Goal: Task Accomplishment & Management: Use online tool/utility

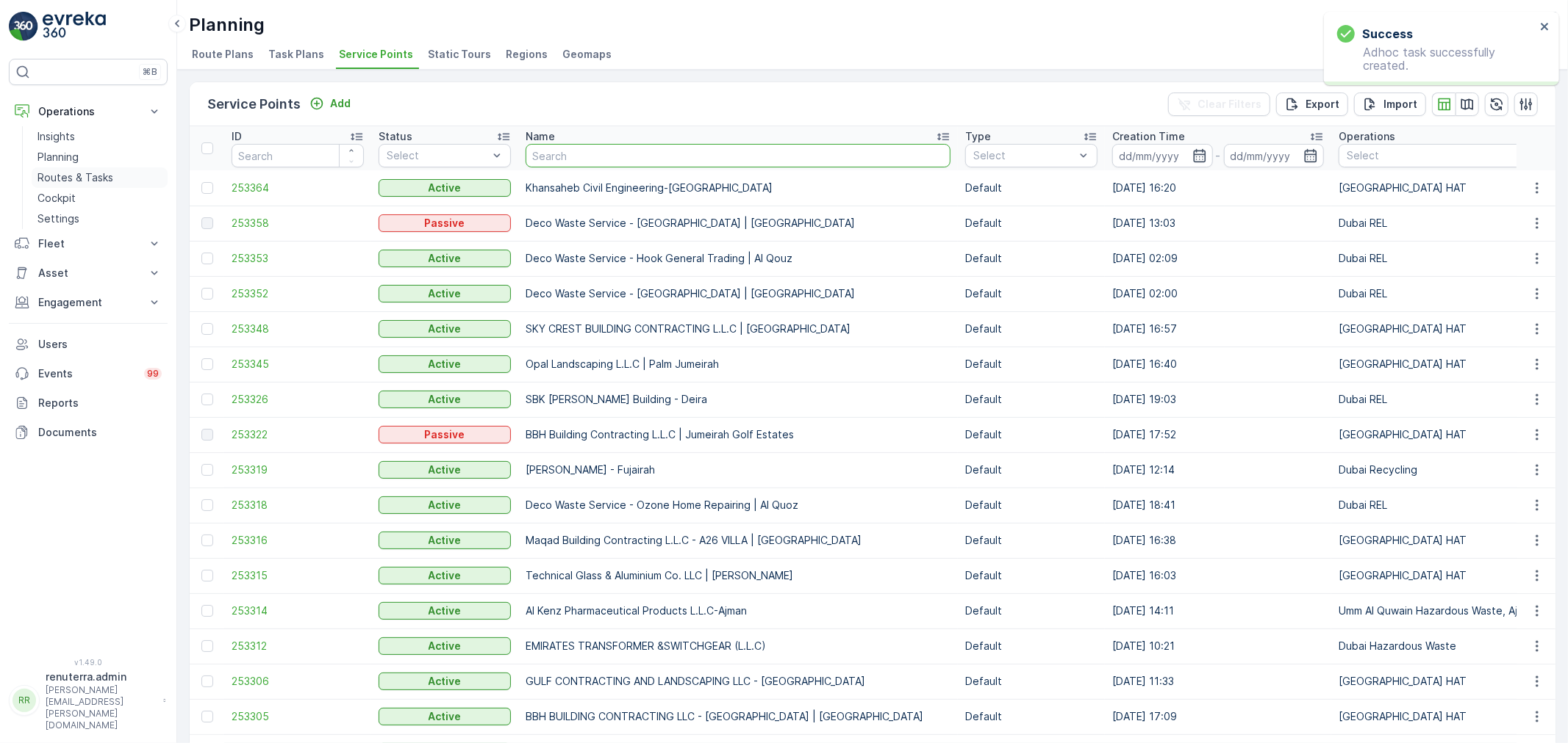
click at [35, 178] on link "Routes & Tasks" at bounding box center [100, 178] width 136 height 21
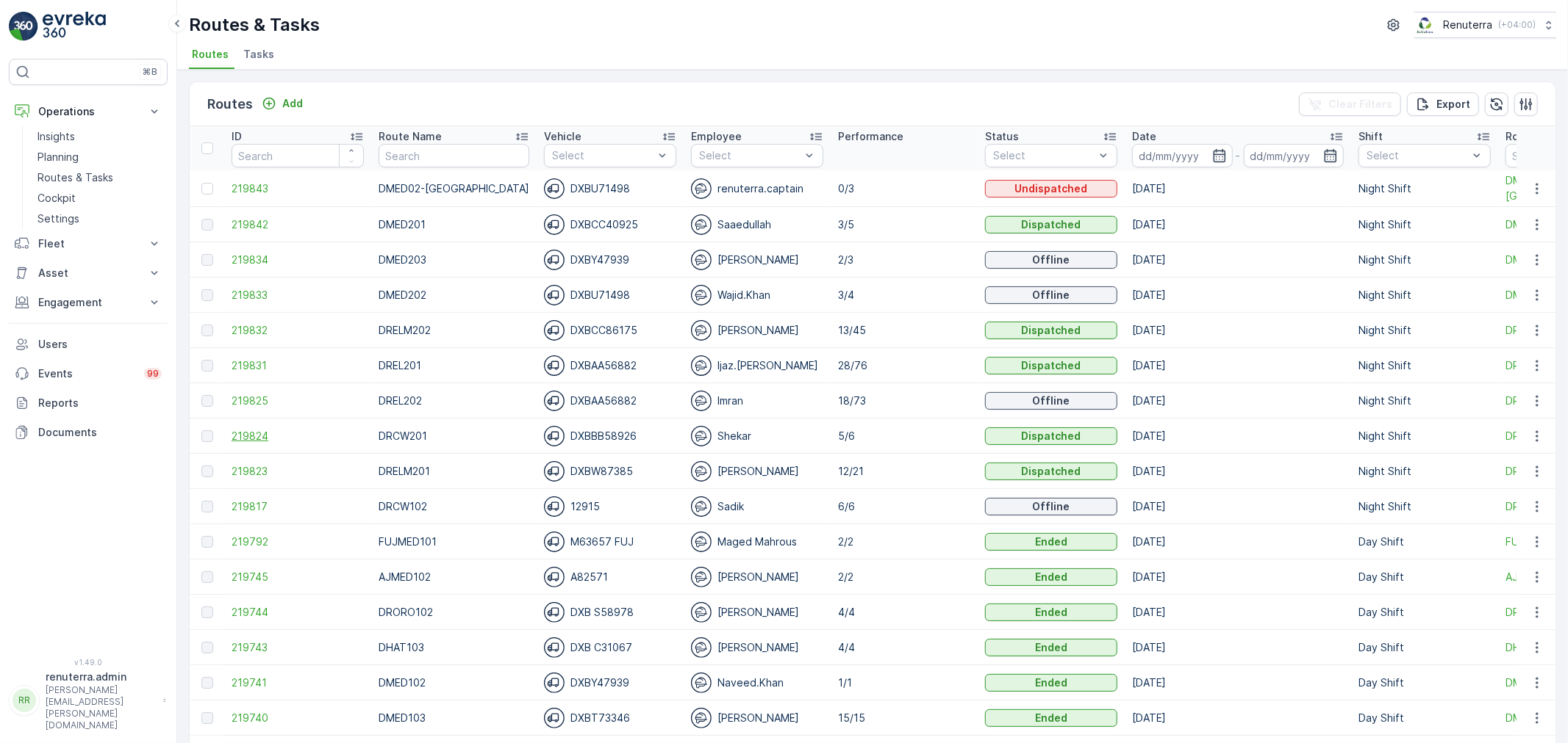
click at [244, 430] on span "219824" at bounding box center [298, 436] width 132 height 15
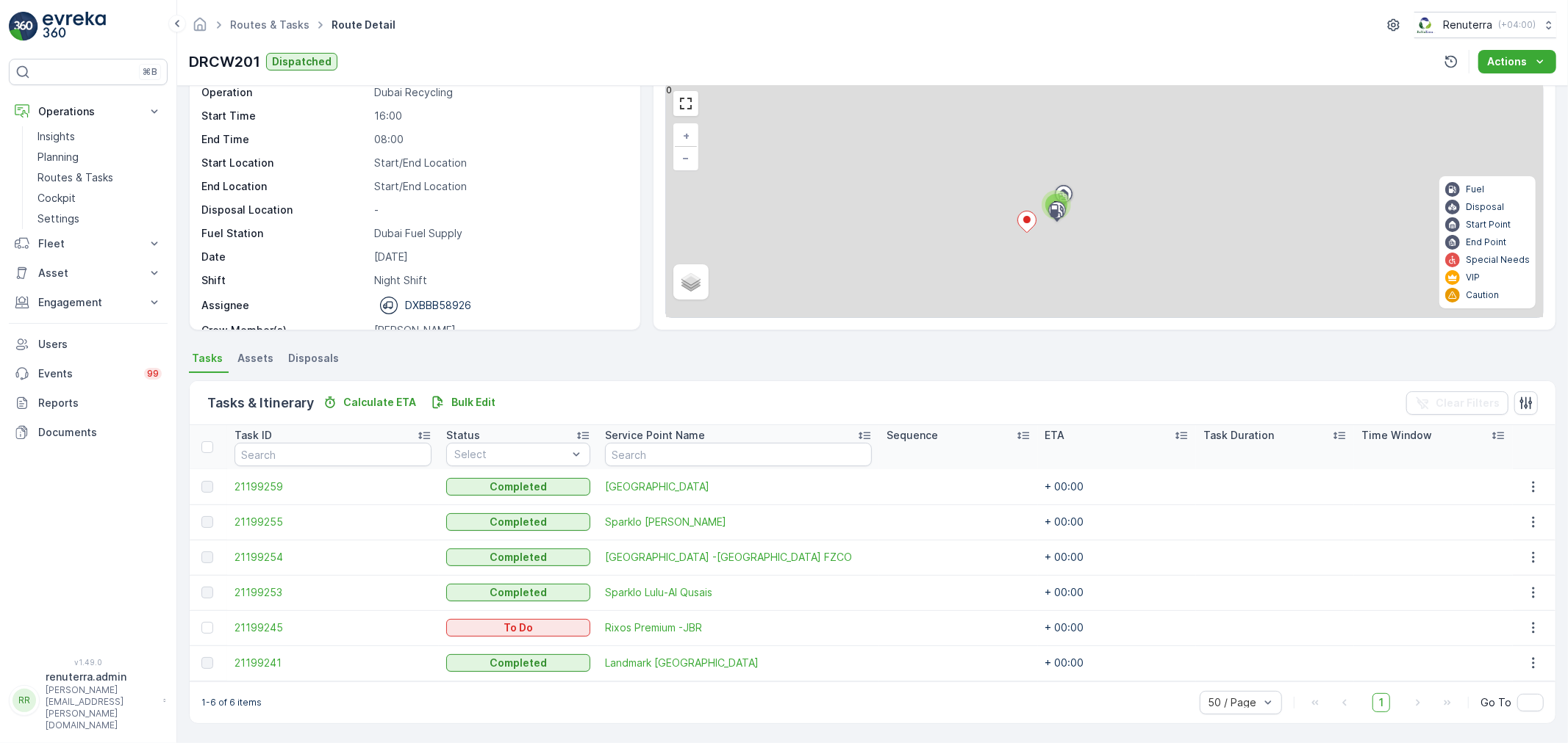
scroll to position [61, 0]
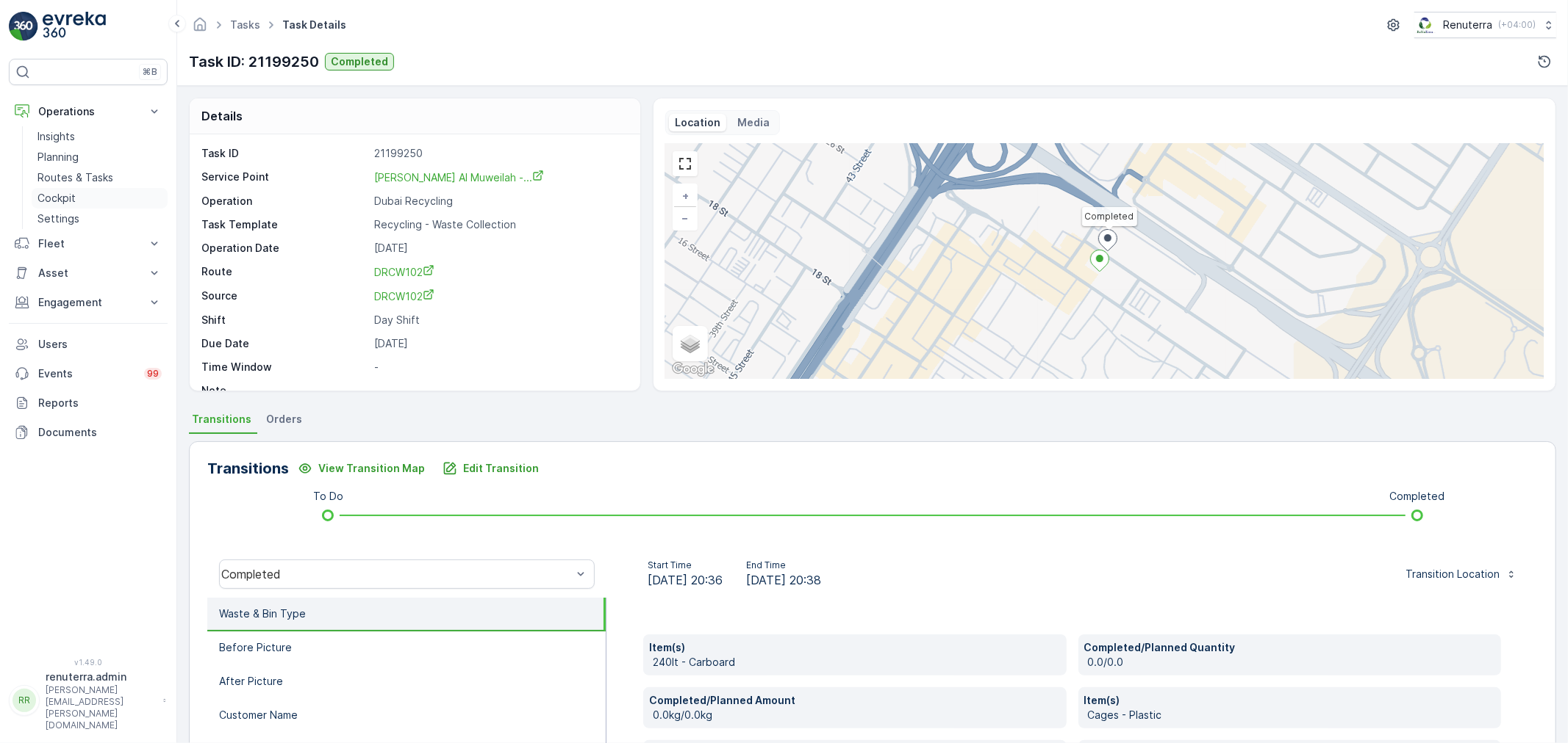
scroll to position [385, 0]
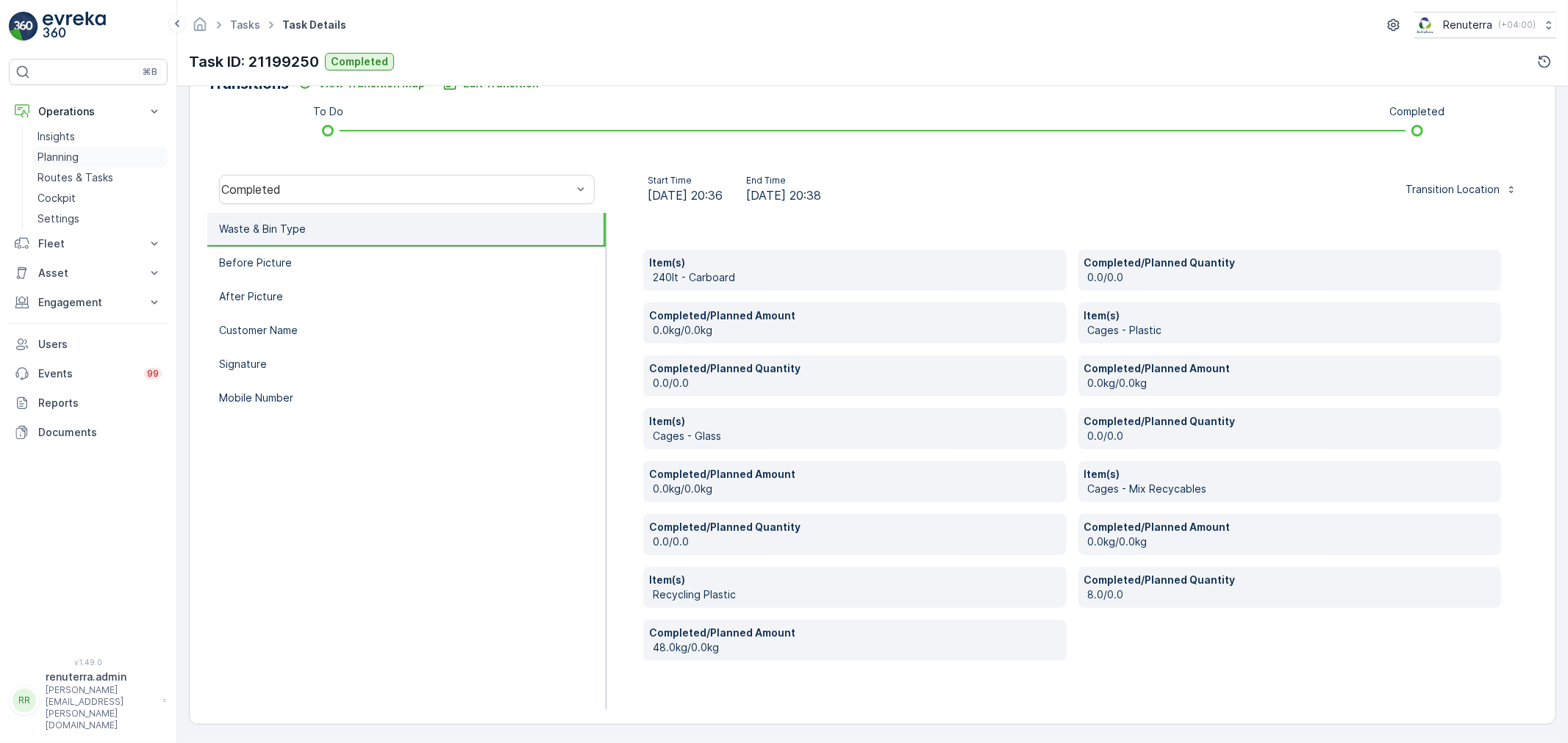
click at [78, 158] on link "Planning" at bounding box center [100, 158] width 136 height 21
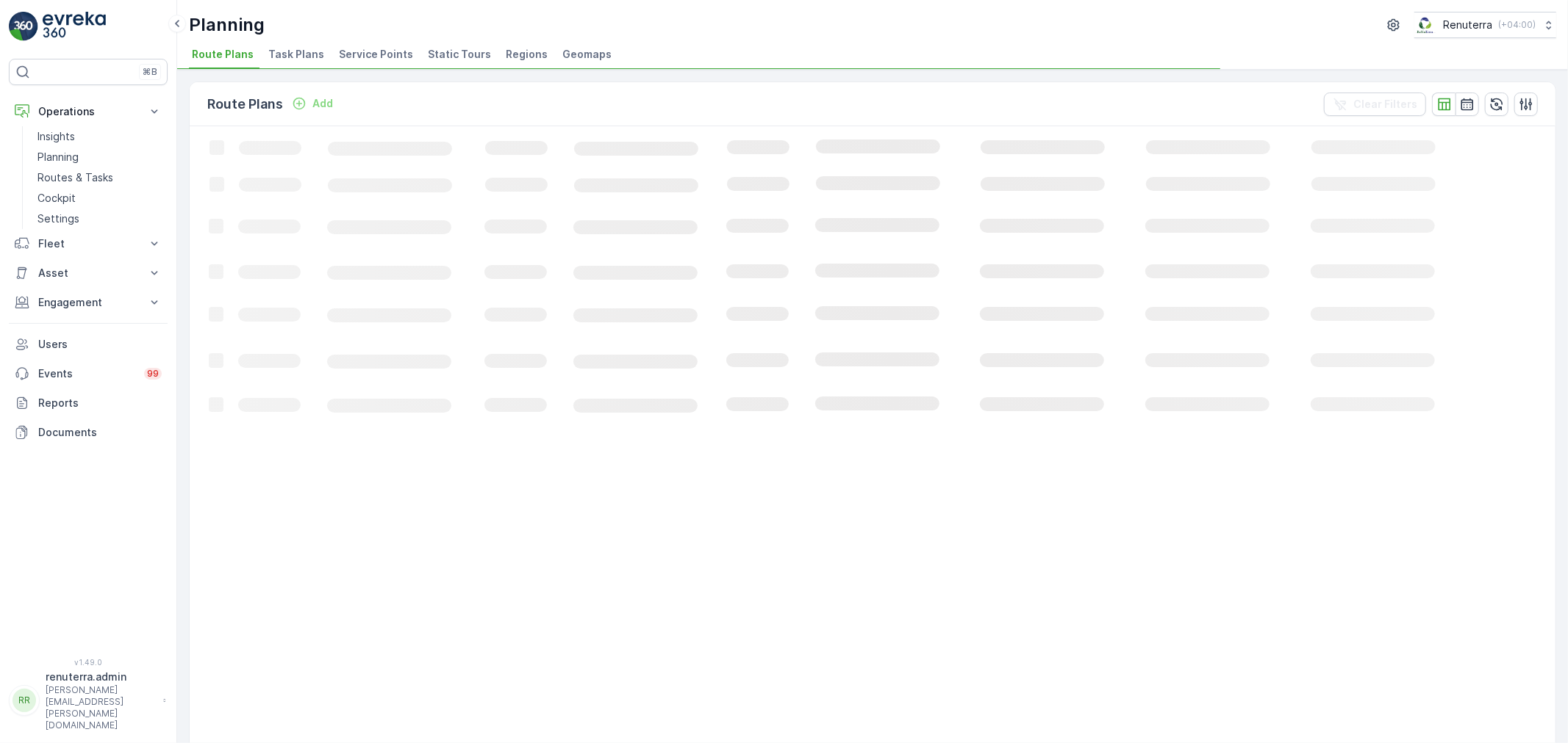
click at [364, 57] on span "Service Points" at bounding box center [376, 54] width 75 height 15
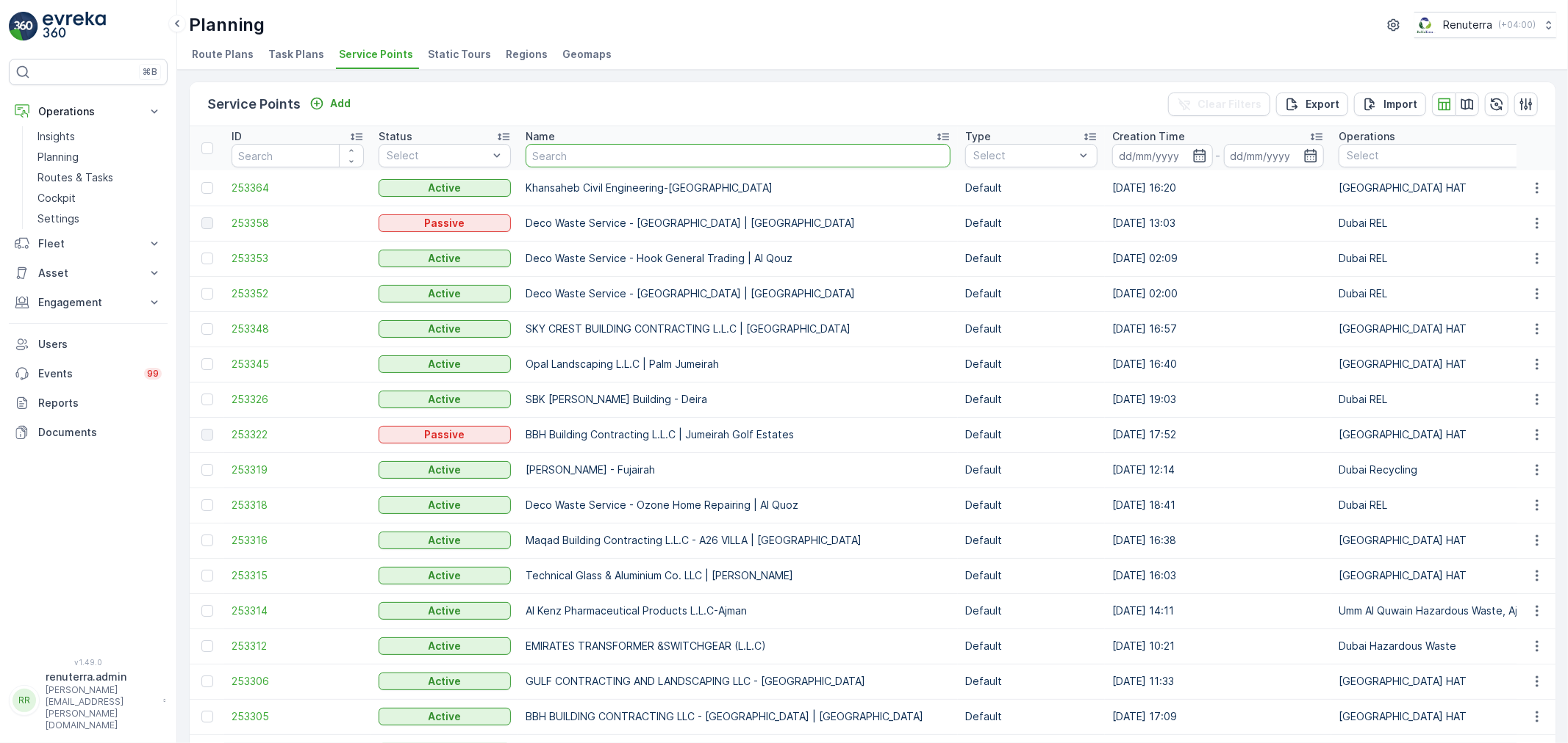
click at [590, 144] on input "text" at bounding box center [737, 155] width 424 height 23
type input "r"
click at [584, 151] on input "r" at bounding box center [737, 155] width 424 height 23
type input "rixos"
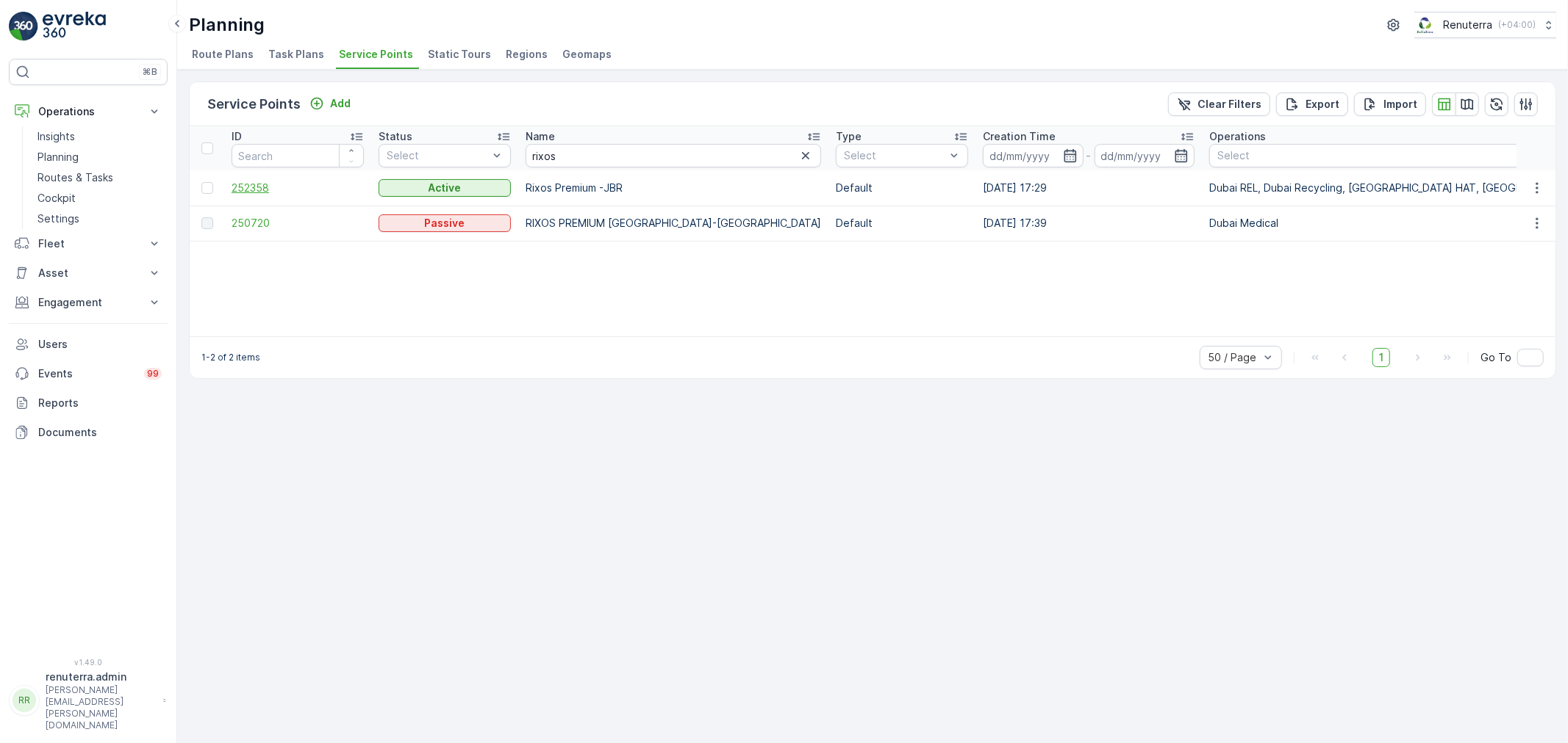
click at [266, 186] on span "252358" at bounding box center [298, 188] width 132 height 15
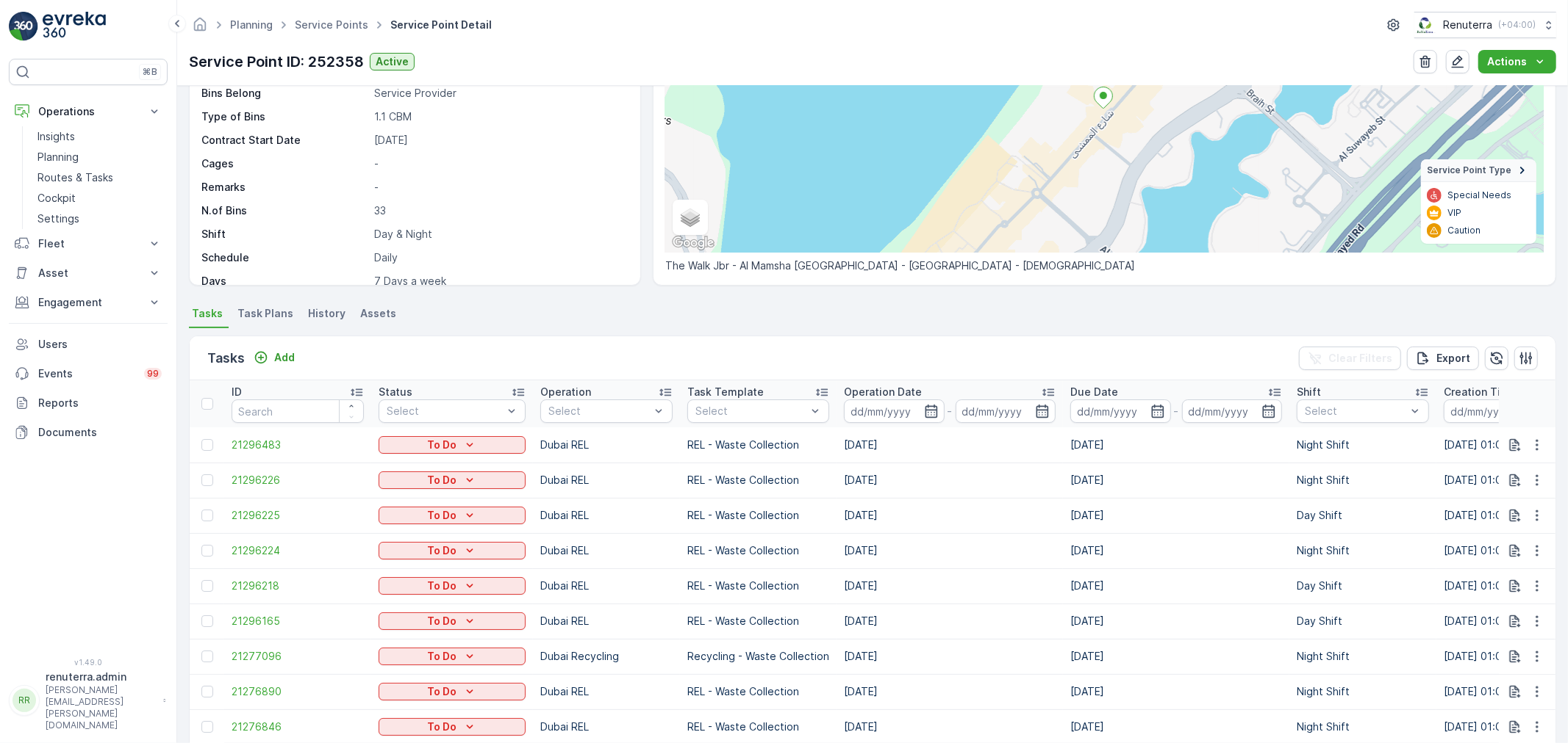
scroll to position [163, 0]
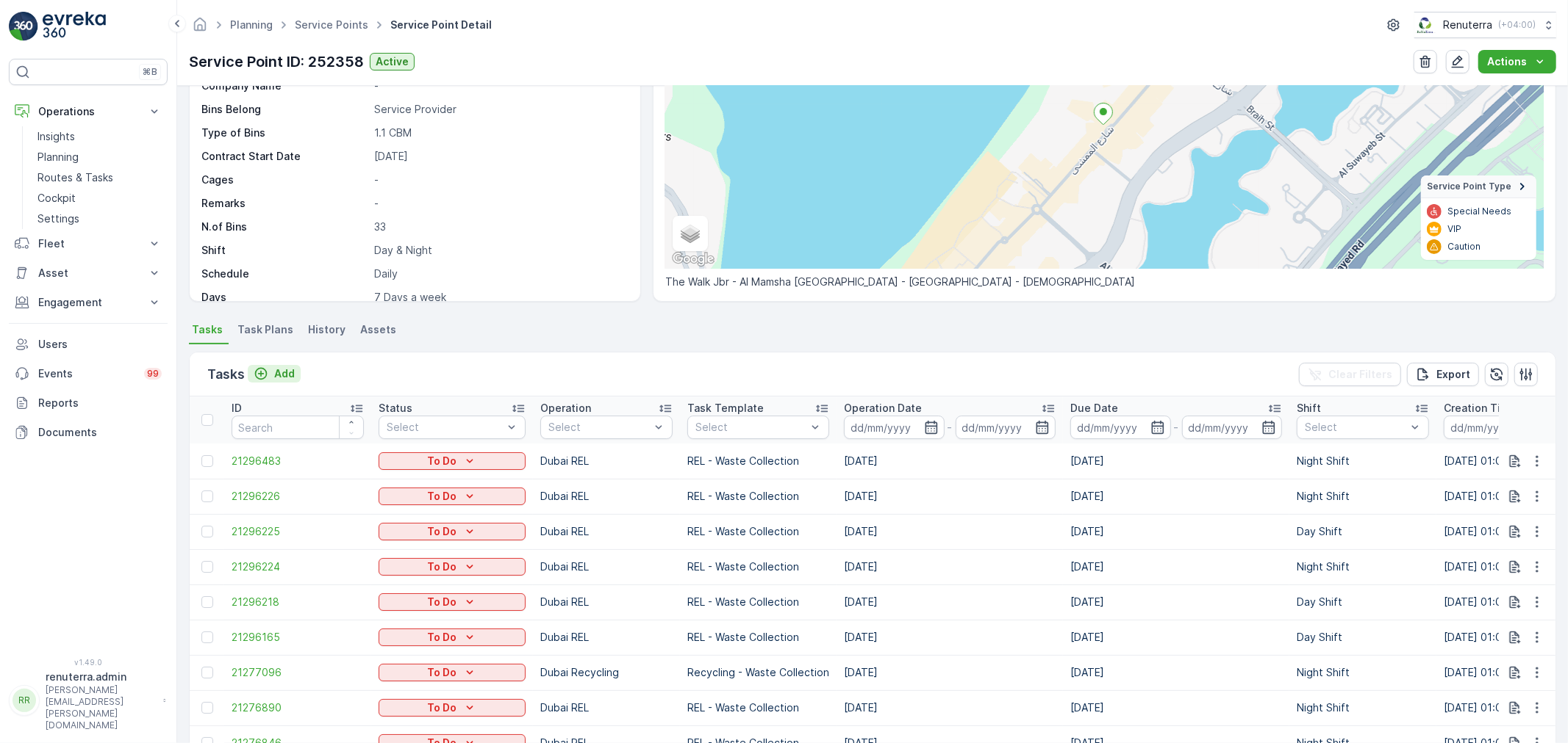
click at [270, 370] on div "Add" at bounding box center [274, 374] width 41 height 15
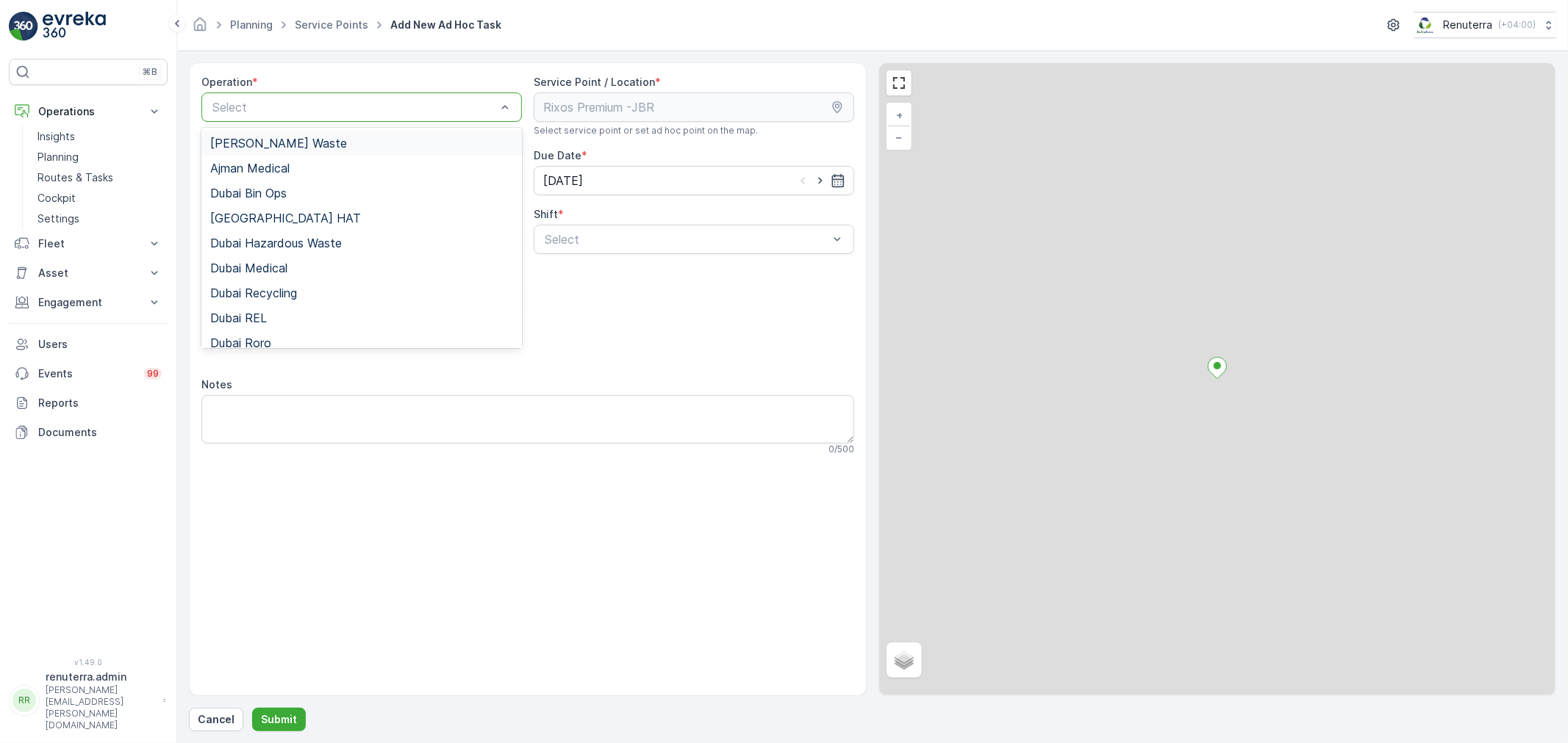
click at [380, 118] on div "Select" at bounding box center [362, 107] width 321 height 30
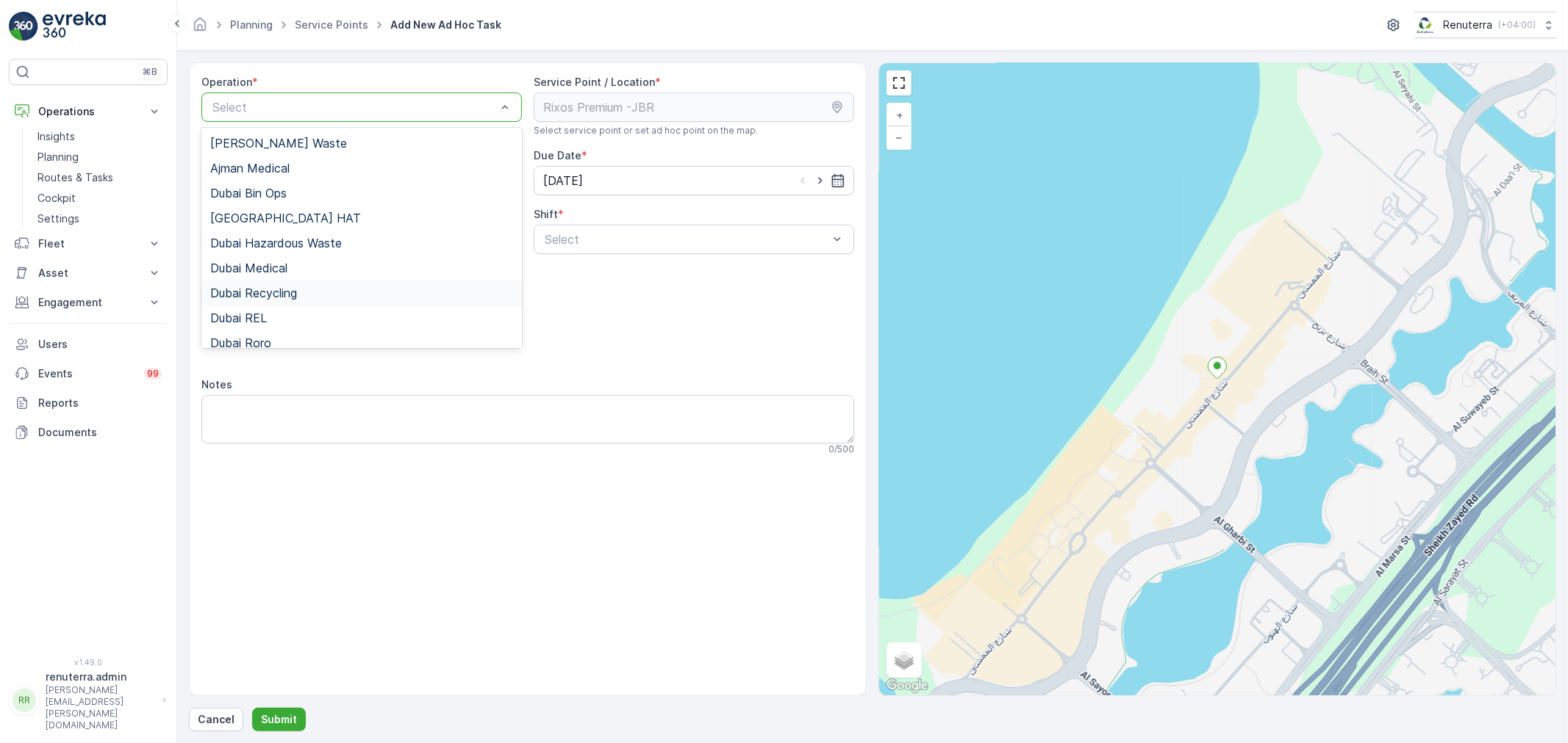
click at [284, 296] on span "Dubai Recycling" at bounding box center [253, 293] width 87 height 13
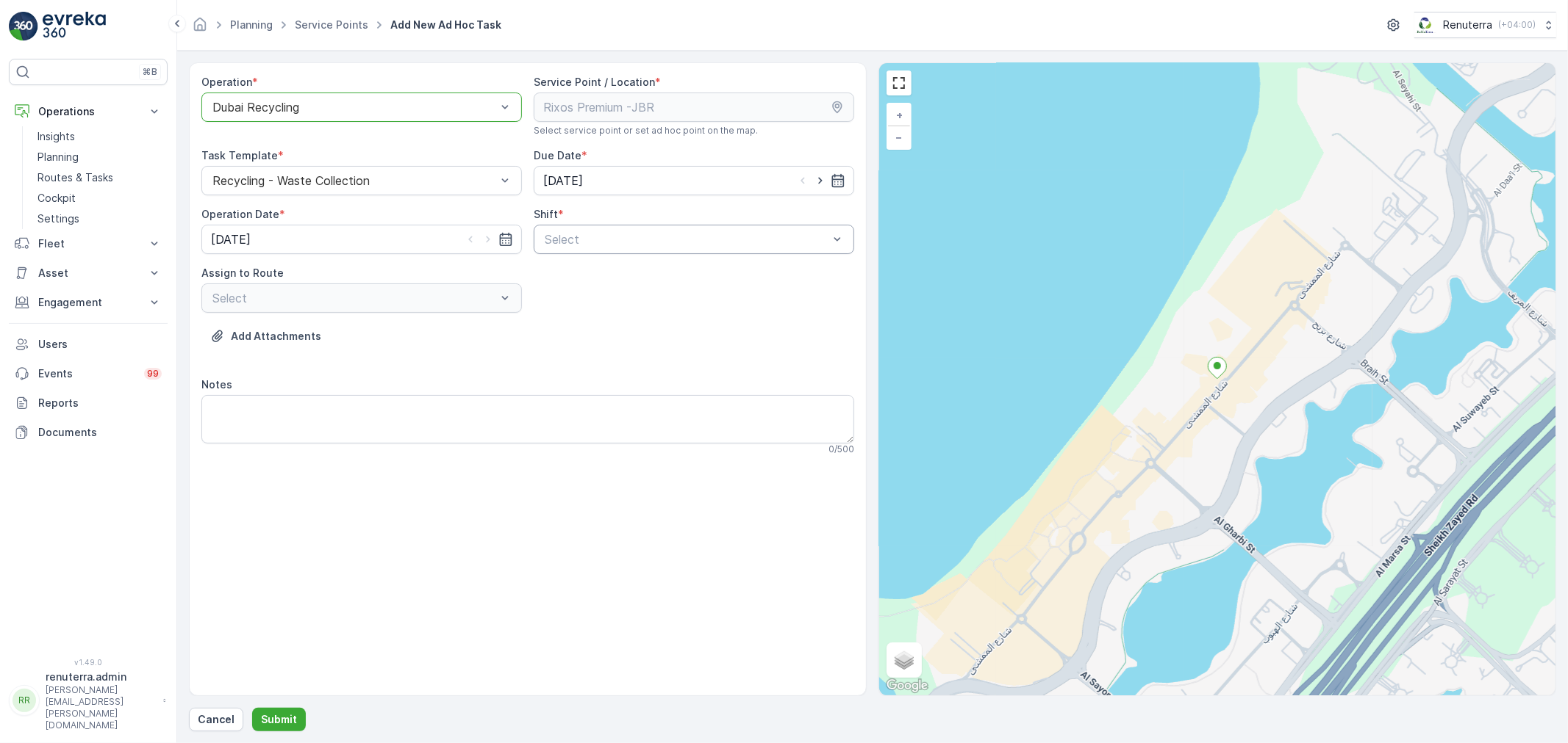
click at [689, 252] on div "Select" at bounding box center [694, 240] width 321 height 30
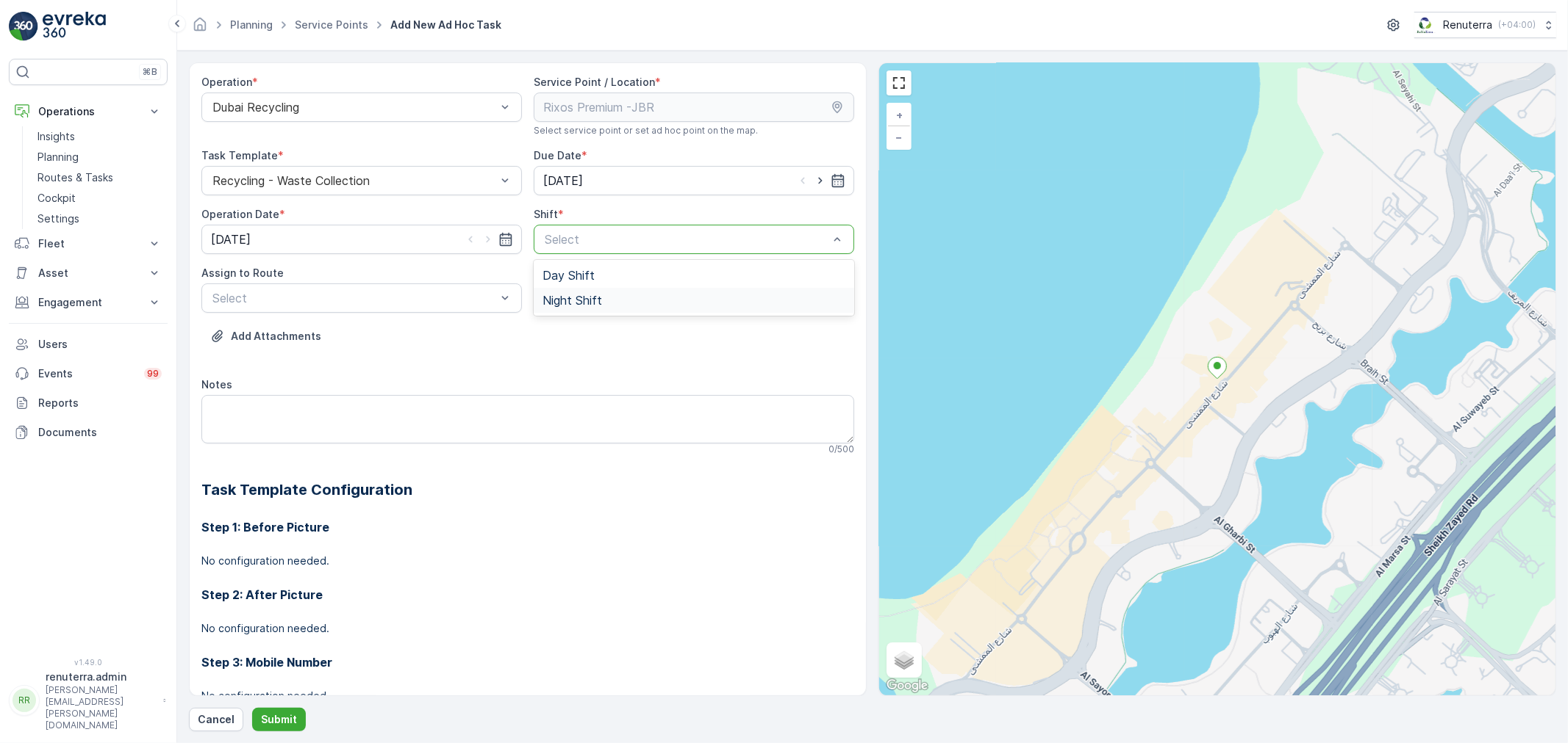
click at [650, 293] on div "Night Shift" at bounding box center [694, 300] width 321 height 25
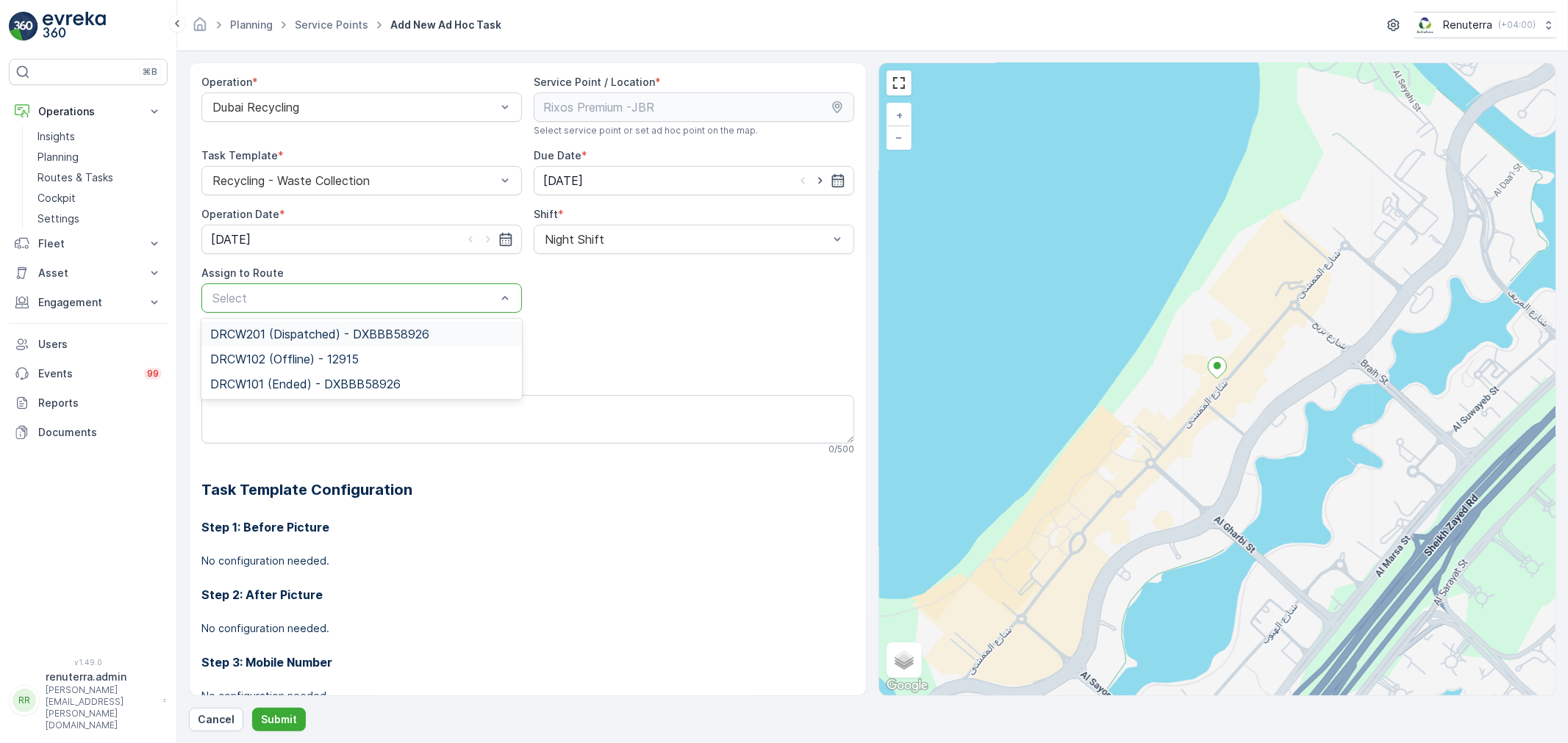
click at [303, 299] on div at bounding box center [354, 298] width 286 height 13
click at [305, 333] on span "DRCW201 (Dispatched) - DXBBB58926" at bounding box center [319, 334] width 219 height 13
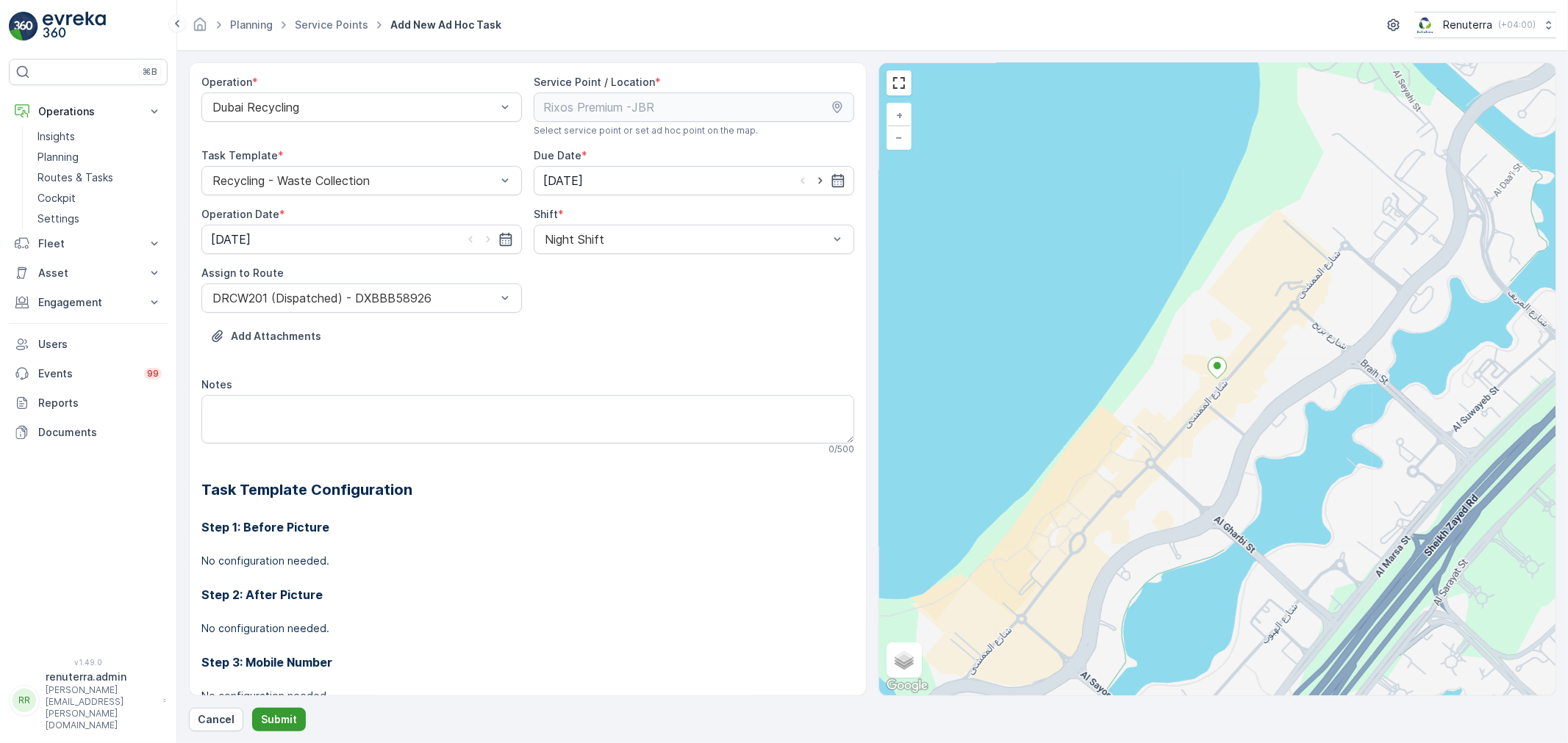
click at [287, 714] on p "Submit" at bounding box center [279, 720] width 36 height 15
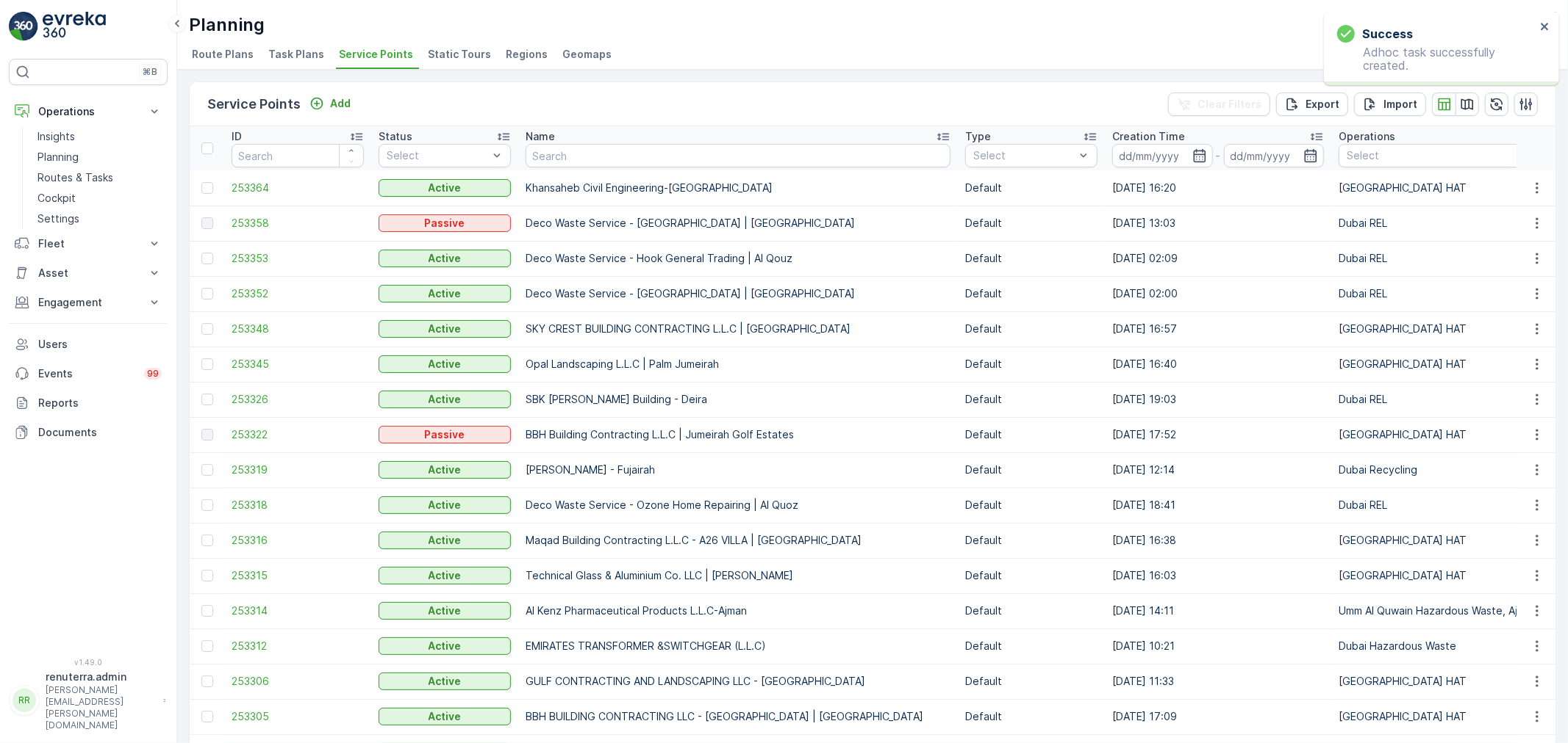
click at [909, 280] on td "Deco Waste Service - [GEOGRAPHIC_DATA] | [GEOGRAPHIC_DATA]" at bounding box center [737, 294] width 439 height 35
click at [682, 147] on input "text" at bounding box center [737, 155] width 424 height 23
type input "zz"
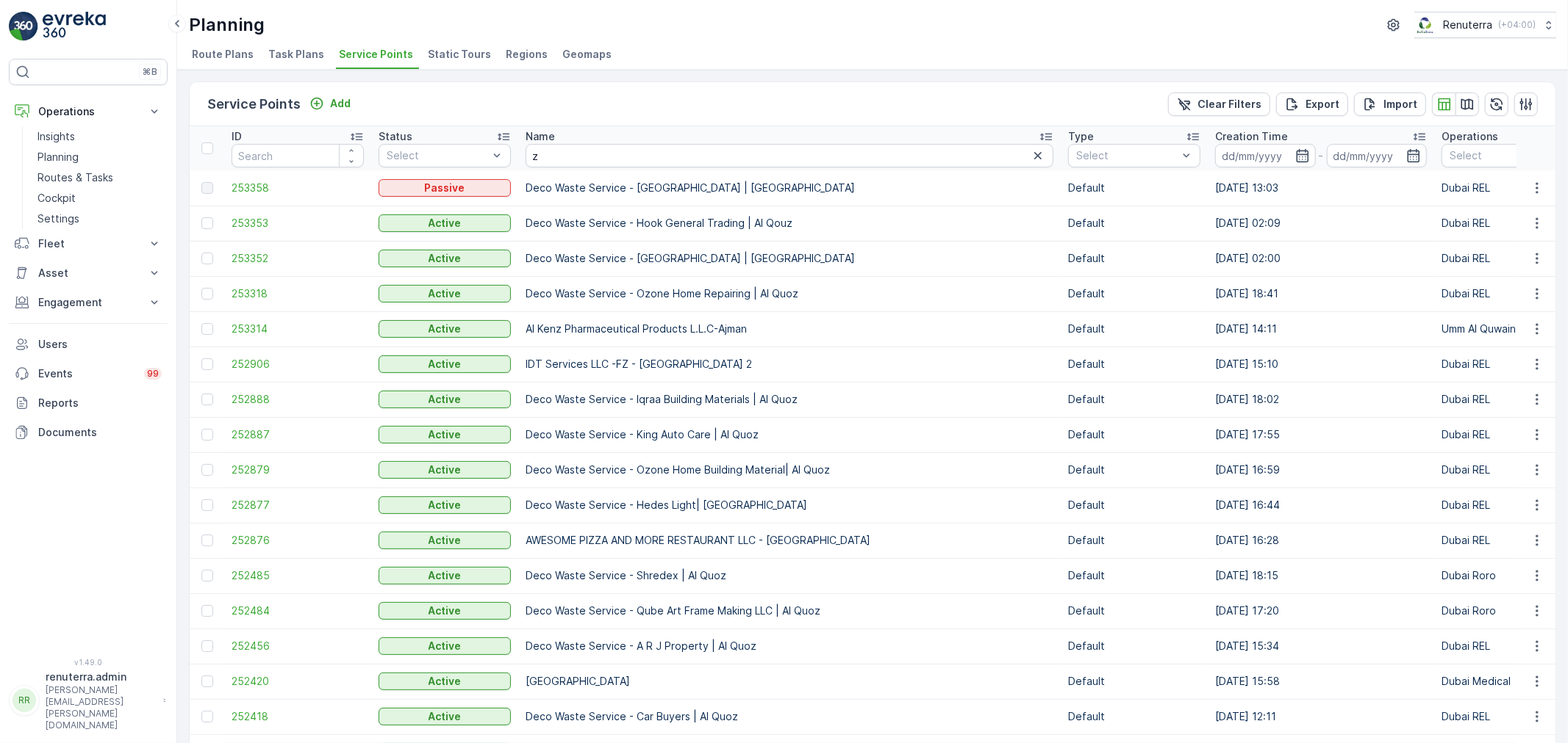
click at [580, 151] on input "z" at bounding box center [789, 155] width 528 height 23
type input "sala"
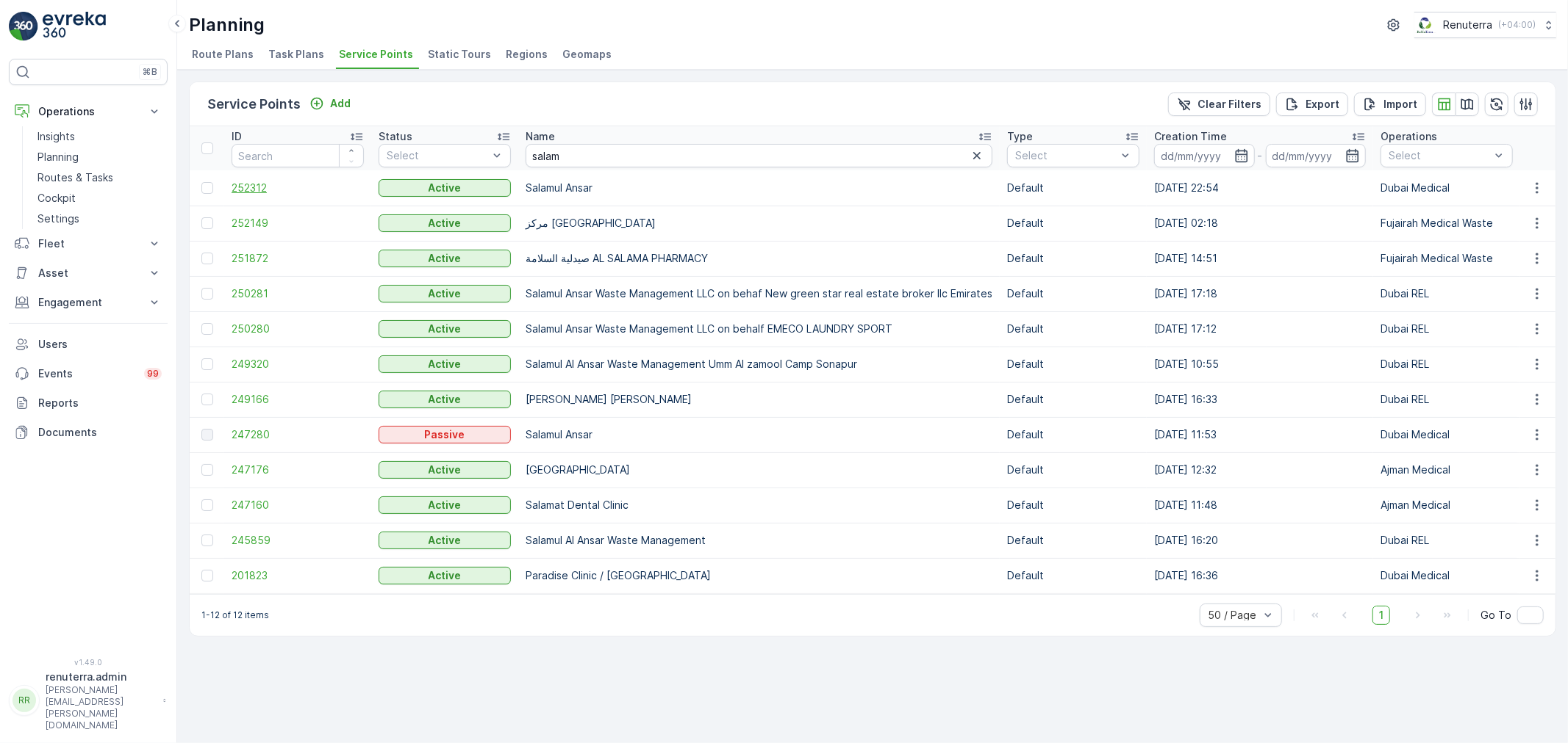
click at [251, 188] on span "252312" at bounding box center [298, 188] width 132 height 15
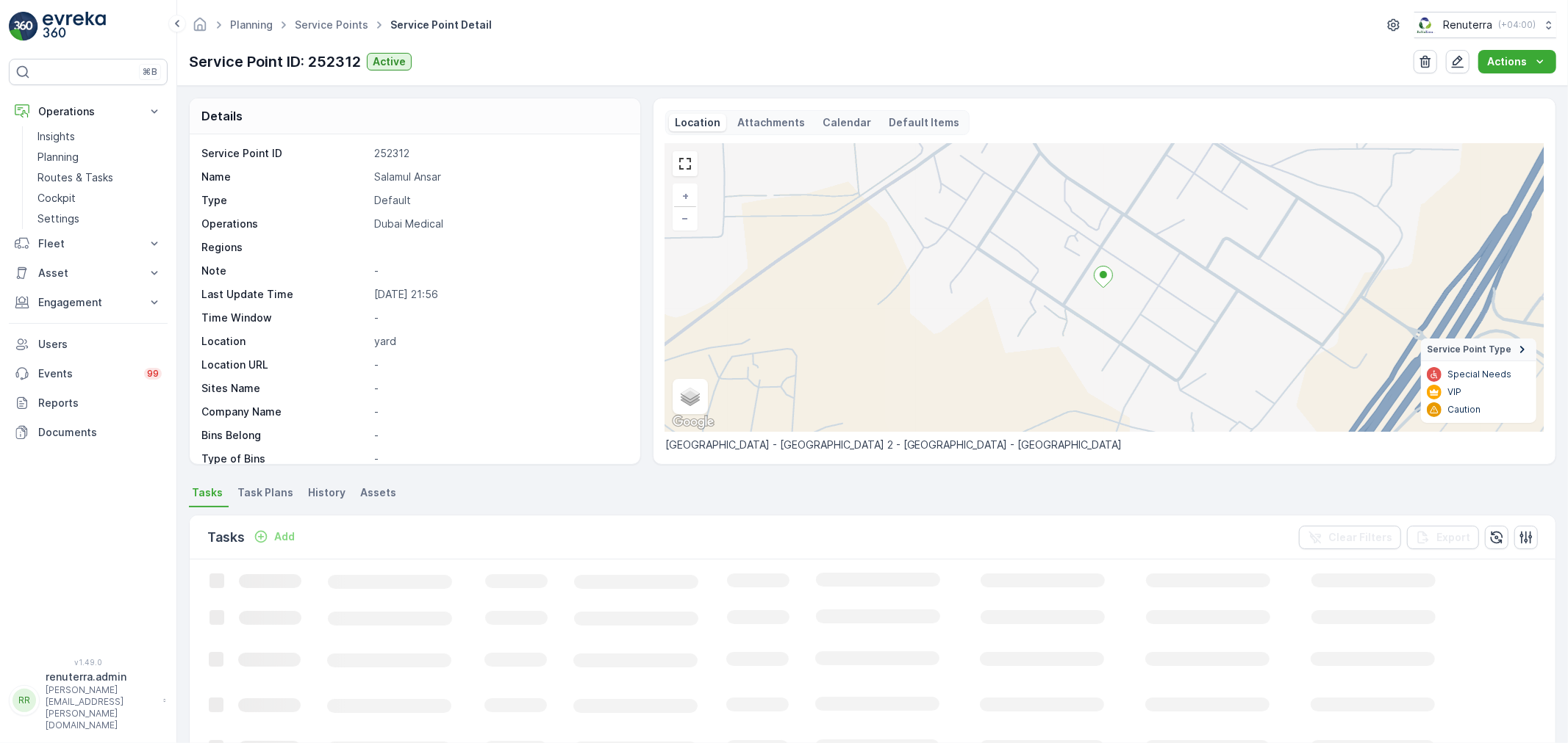
click at [283, 536] on p "Add" at bounding box center [284, 537] width 21 height 15
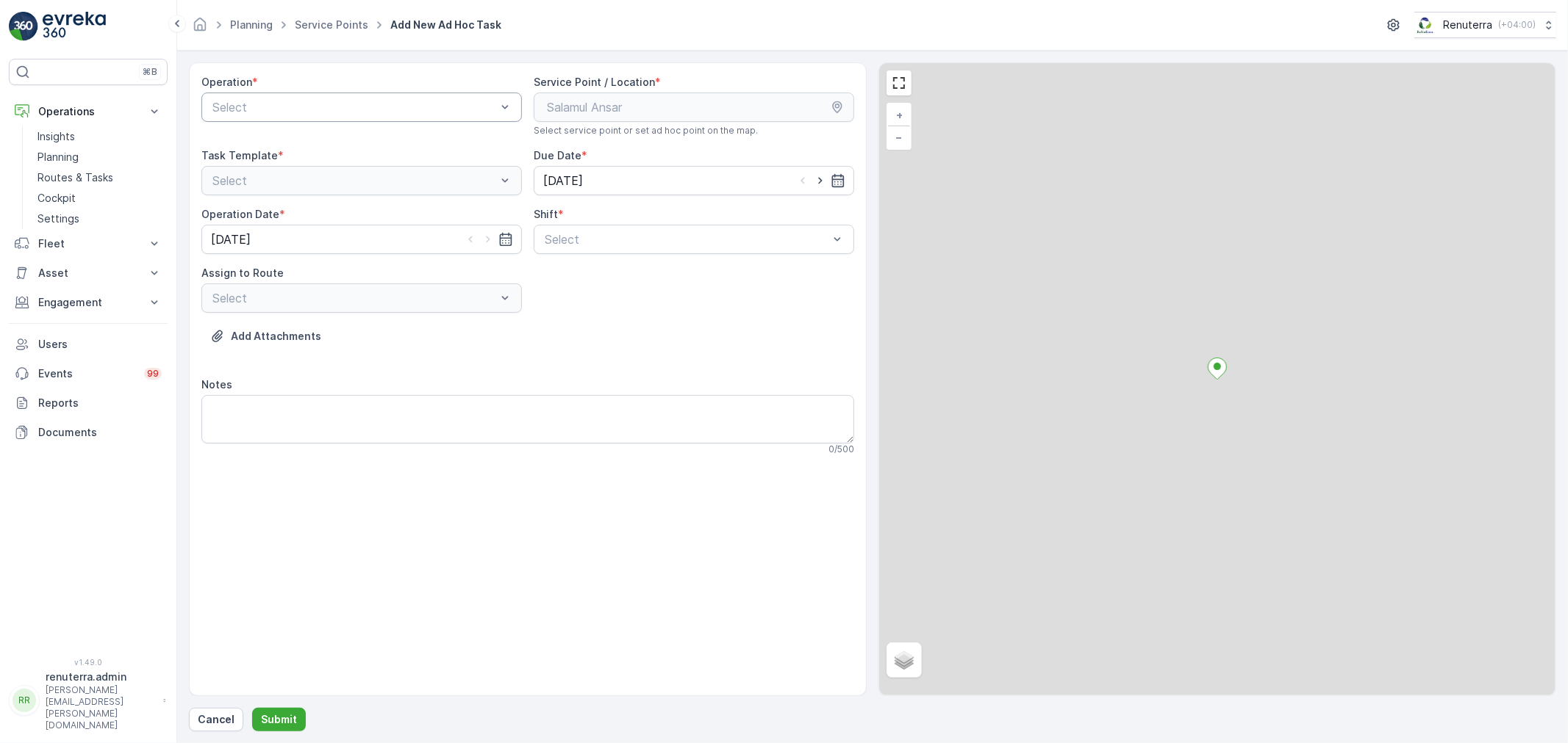
click at [274, 103] on div at bounding box center [354, 107] width 286 height 13
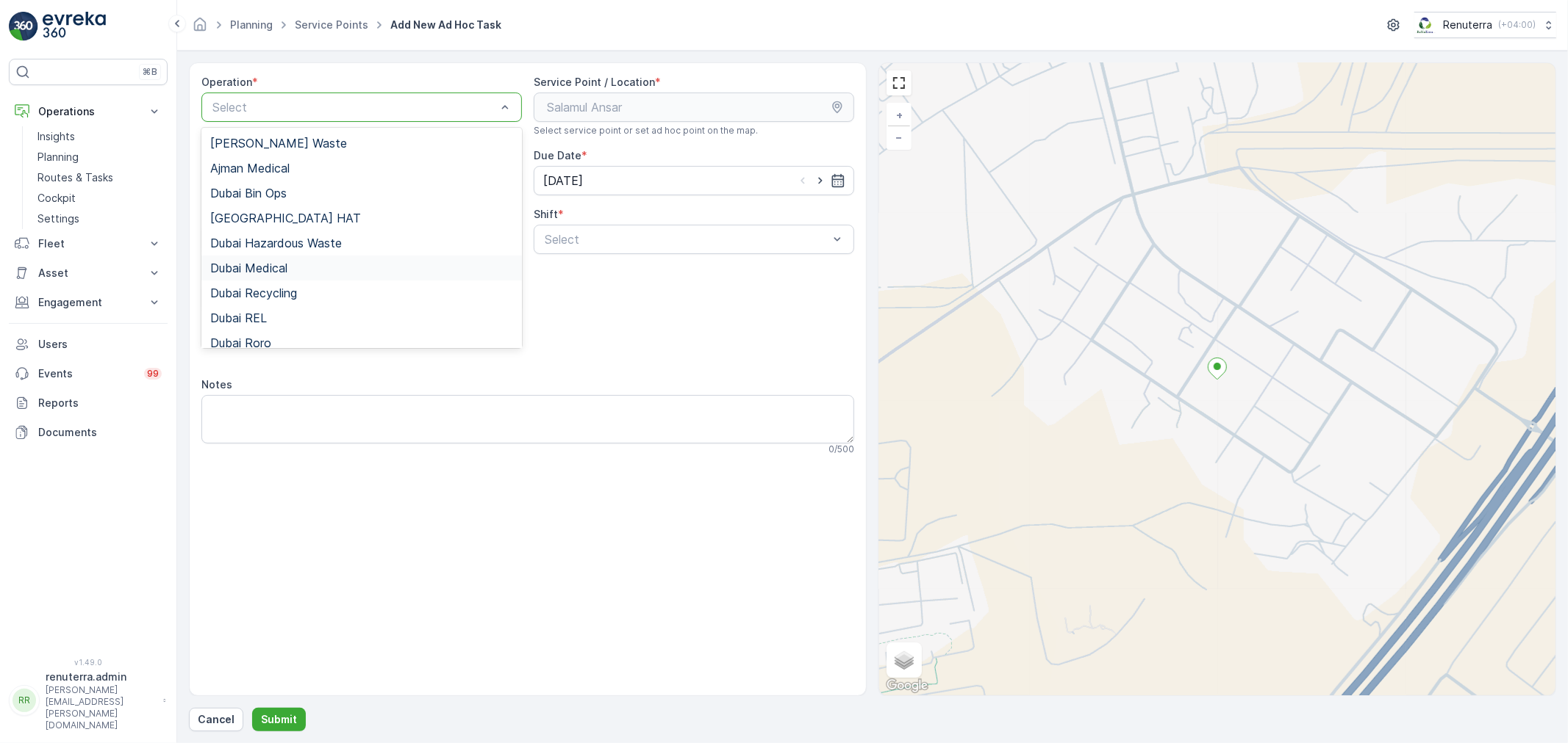
drag, startPoint x: 306, startPoint y: 268, endPoint x: 354, endPoint y: 265, distance: 48.1
click at [312, 265] on div "Dubai Medical" at bounding box center [361, 268] width 303 height 13
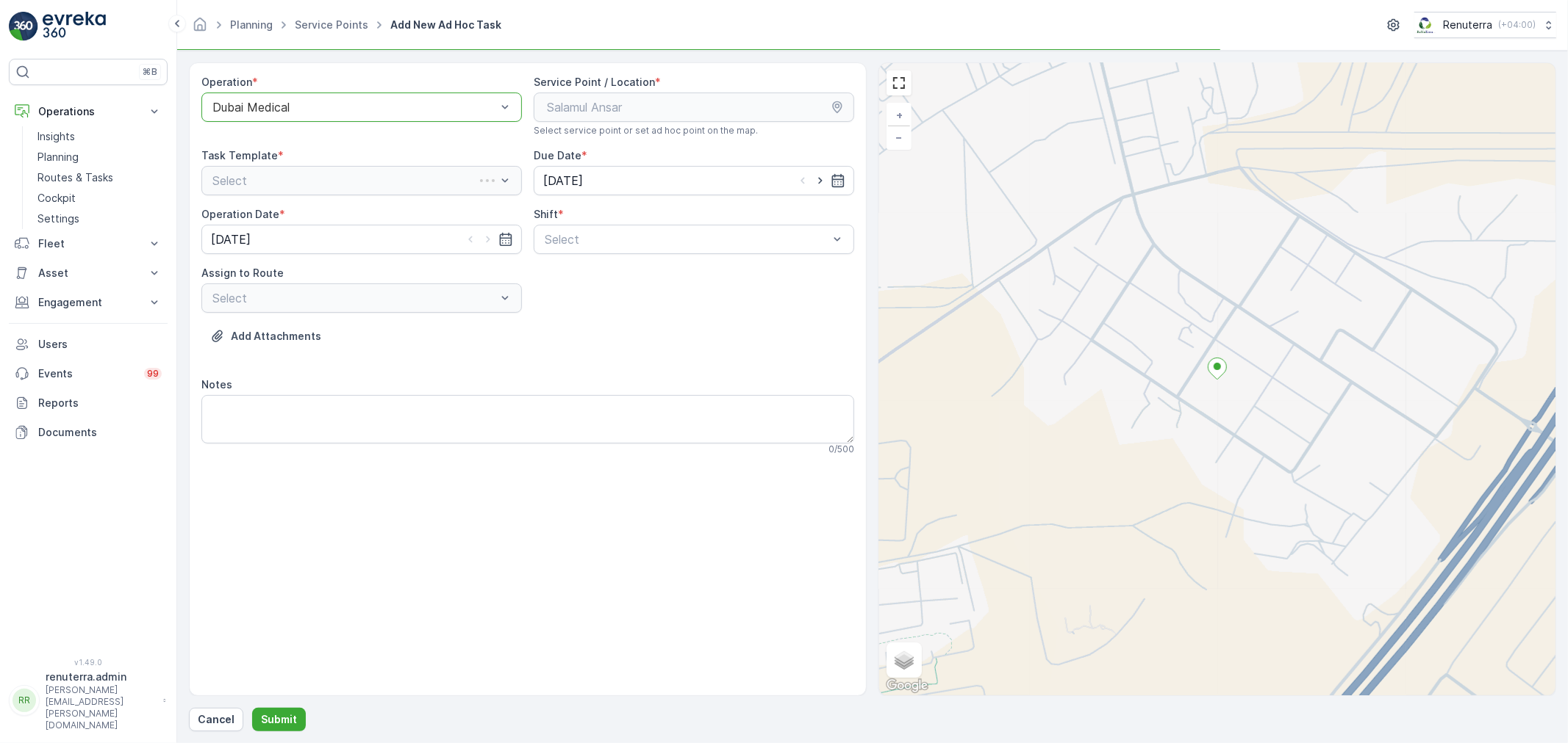
drag, startPoint x: 671, startPoint y: 272, endPoint x: 662, endPoint y: 255, distance: 19.2
click at [671, 270] on div "Operation * option Dubai Medical, selected. Dubai Medical Service Point / Locat…" at bounding box center [528, 270] width 653 height 392
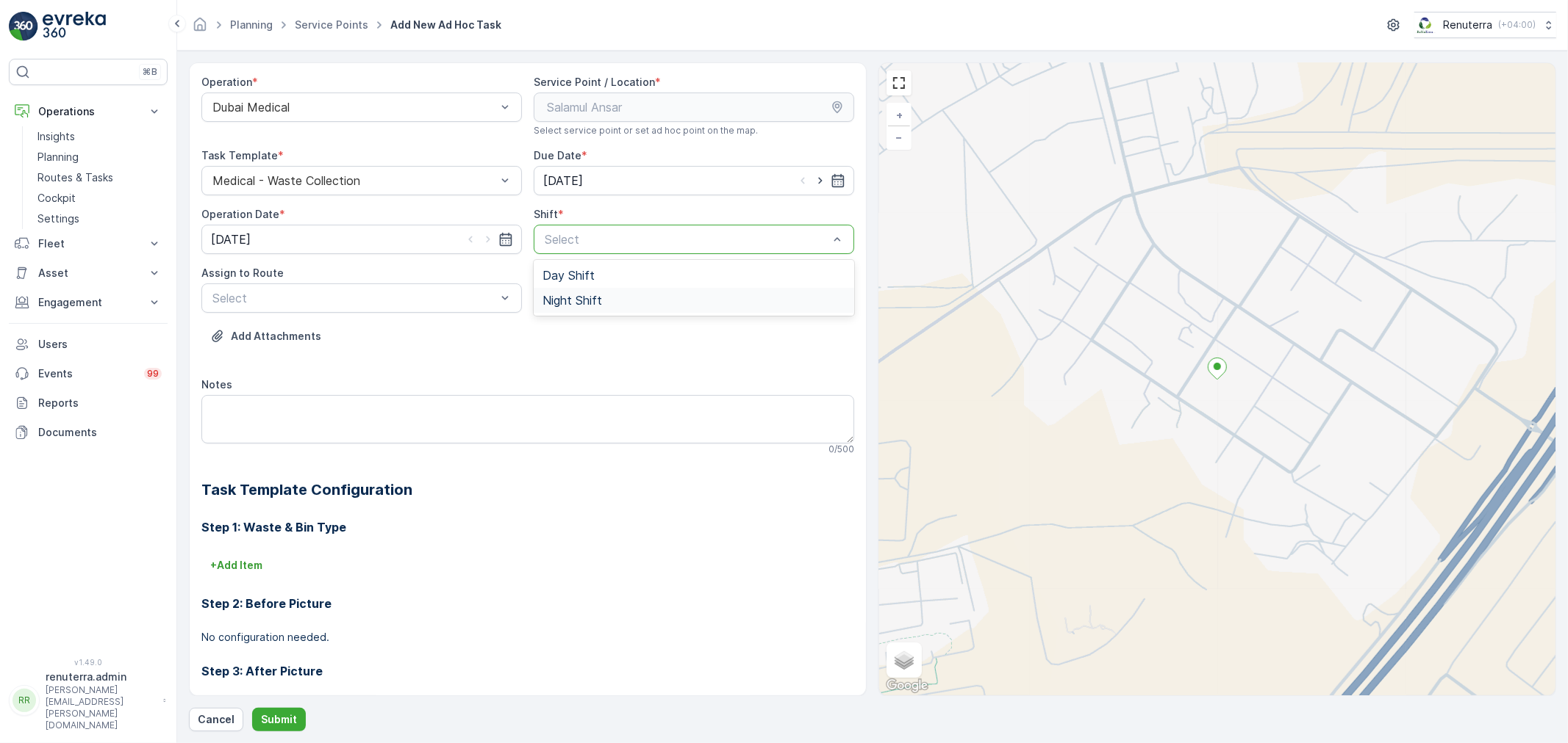
click at [601, 310] on div "Night Shift" at bounding box center [694, 300] width 321 height 25
drag, startPoint x: 348, startPoint y: 282, endPoint x: 347, endPoint y: 289, distance: 7.1
click at [348, 282] on div "Assign to Route Select" at bounding box center [362, 289] width 321 height 47
click at [355, 299] on div at bounding box center [354, 298] width 286 height 13
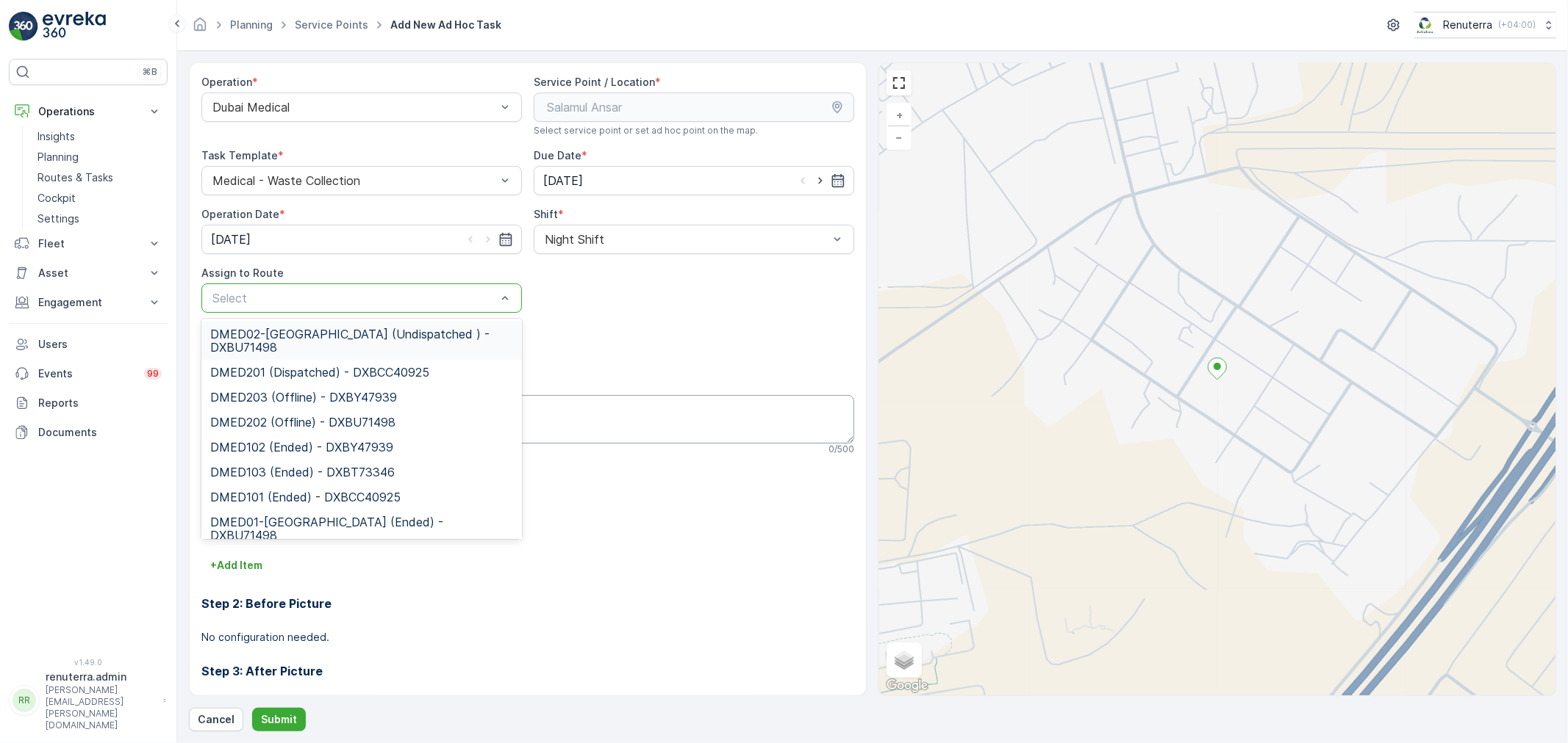
drag, startPoint x: 340, startPoint y: 334, endPoint x: 356, endPoint y: 432, distance: 99.3
click at [343, 336] on span "DMED02-[GEOGRAPHIC_DATA] (Undispatched ) - DXBU71498" at bounding box center [361, 340] width 303 height 26
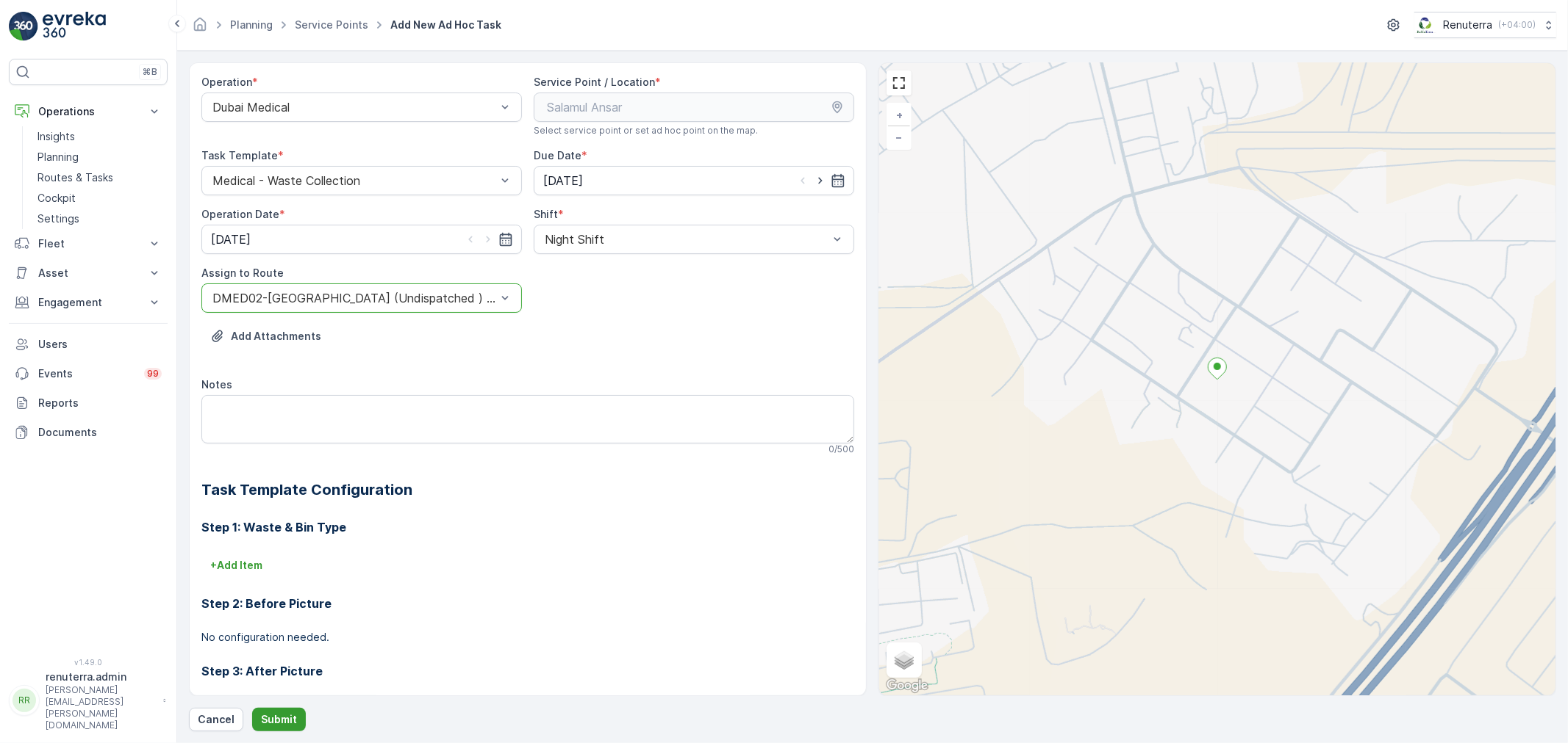
click at [288, 721] on p "Submit" at bounding box center [279, 720] width 36 height 15
